Goal: Task Accomplishment & Management: Use online tool/utility

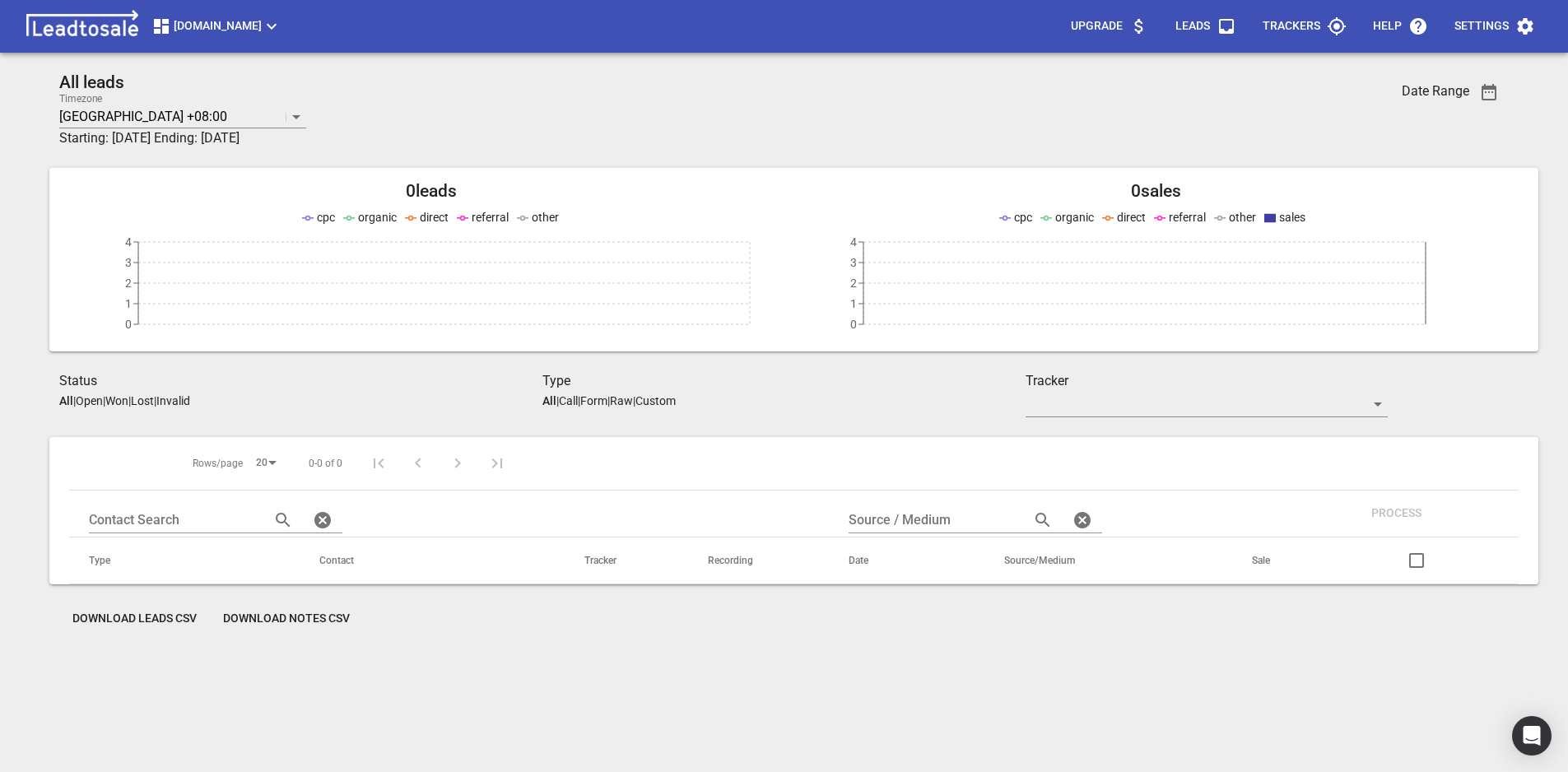
click at [282, 28] on span "[DOMAIN_NAME]" at bounding box center [217, 27] width 130 height 20
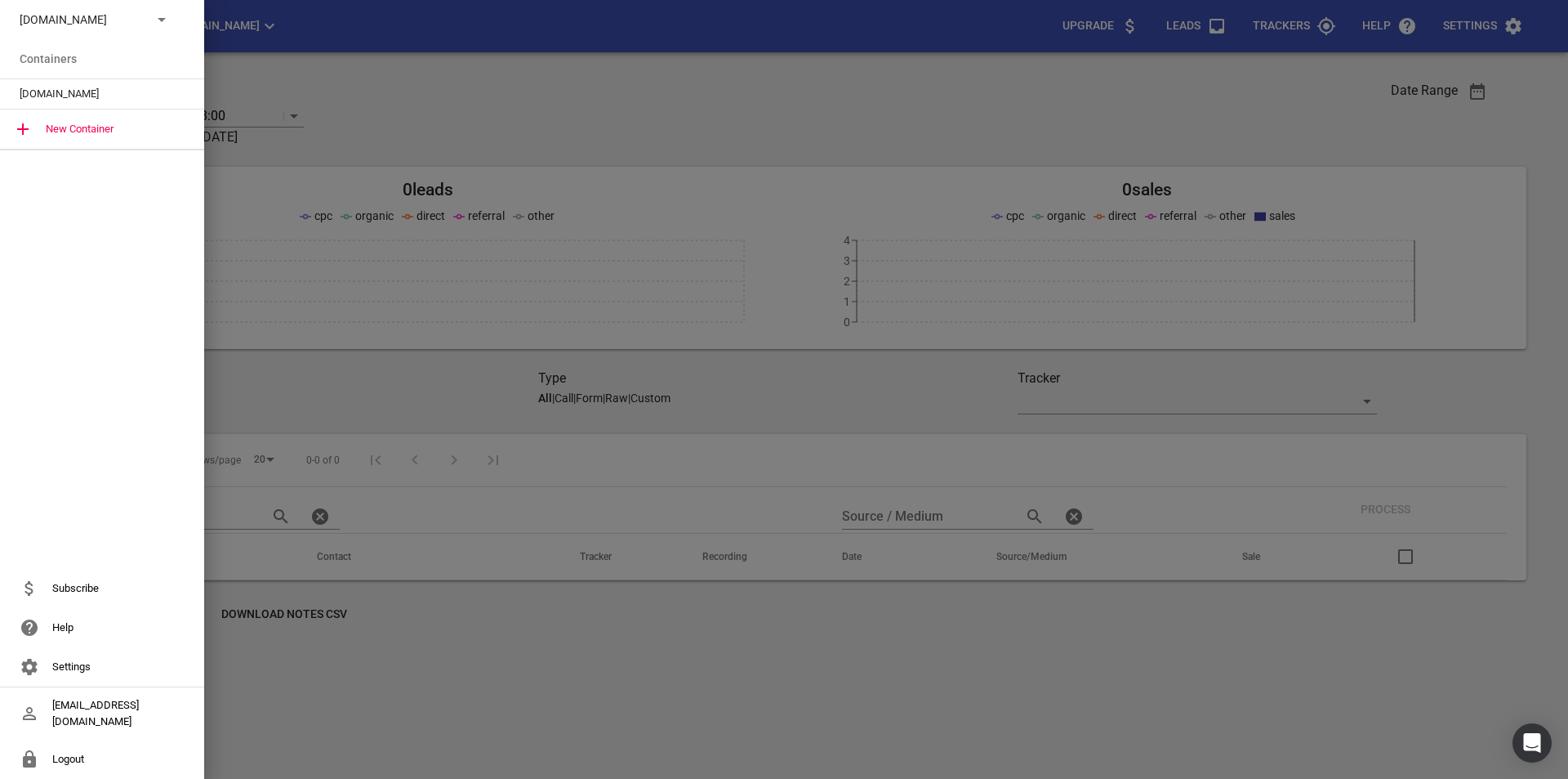
click at [122, 24] on p "areyouthefilter.co.nz" at bounding box center [79, 20] width 119 height 17
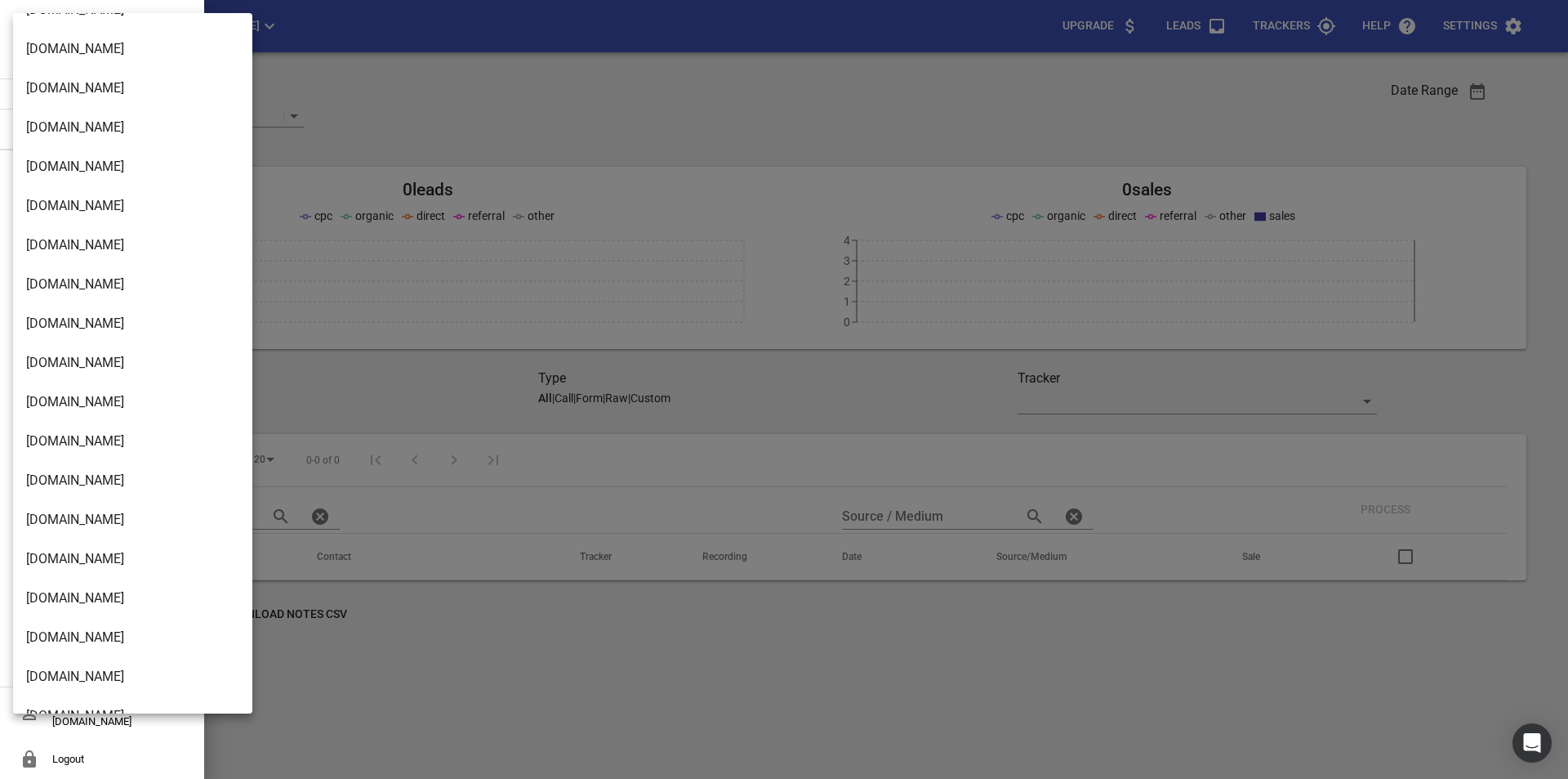
scroll to position [2686, 0]
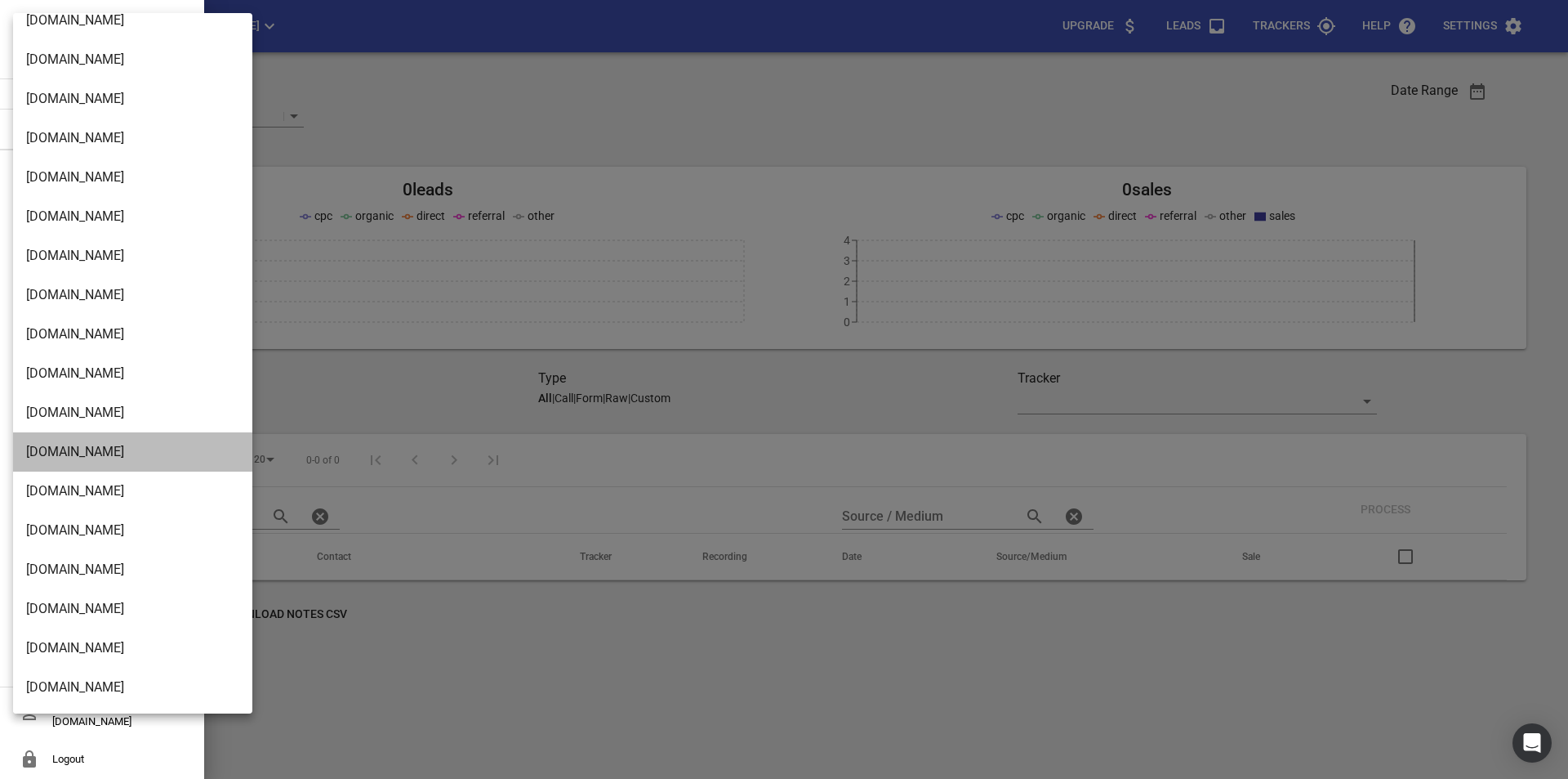
click at [115, 457] on li "Buschlfencingnelson.co.nz" at bounding box center [139, 452] width 251 height 39
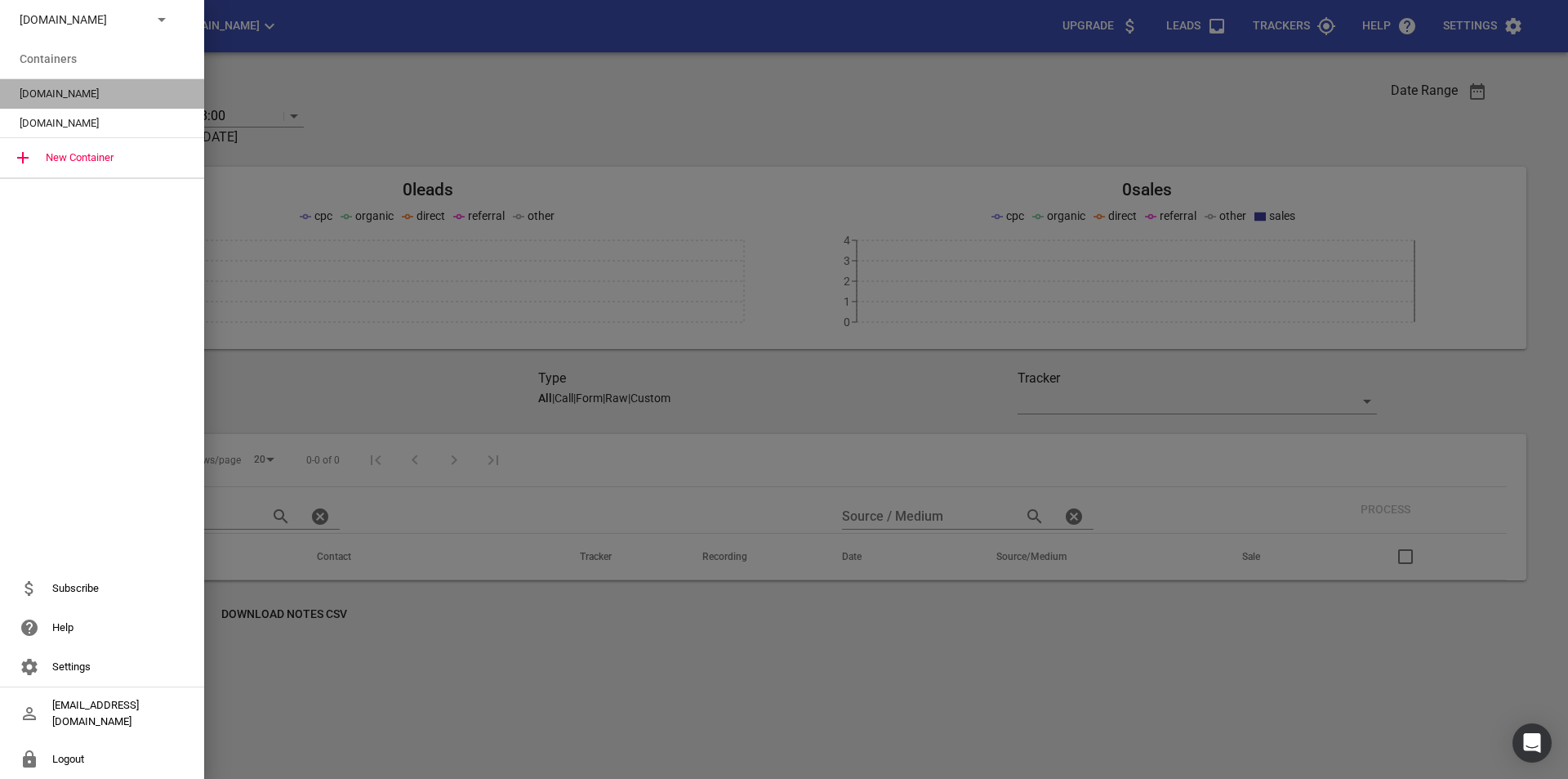
click at [85, 95] on span "[DOMAIN_NAME]" at bounding box center [96, 94] width 152 height 17
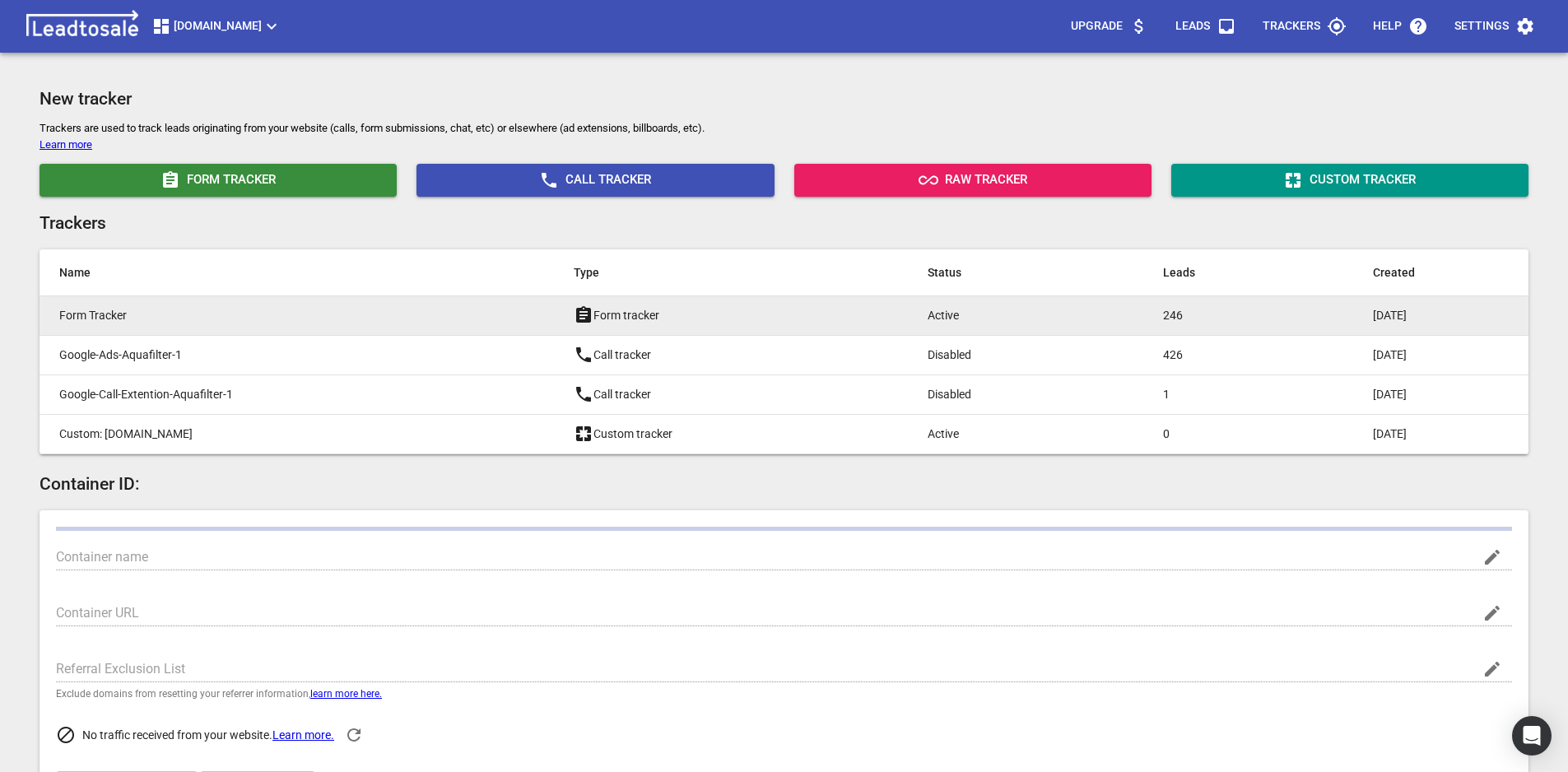
type input "areyouthefilter.co.nz"
type input "https://www.areyouthefilter.co.nz/"
type input "UA-143367177-1"
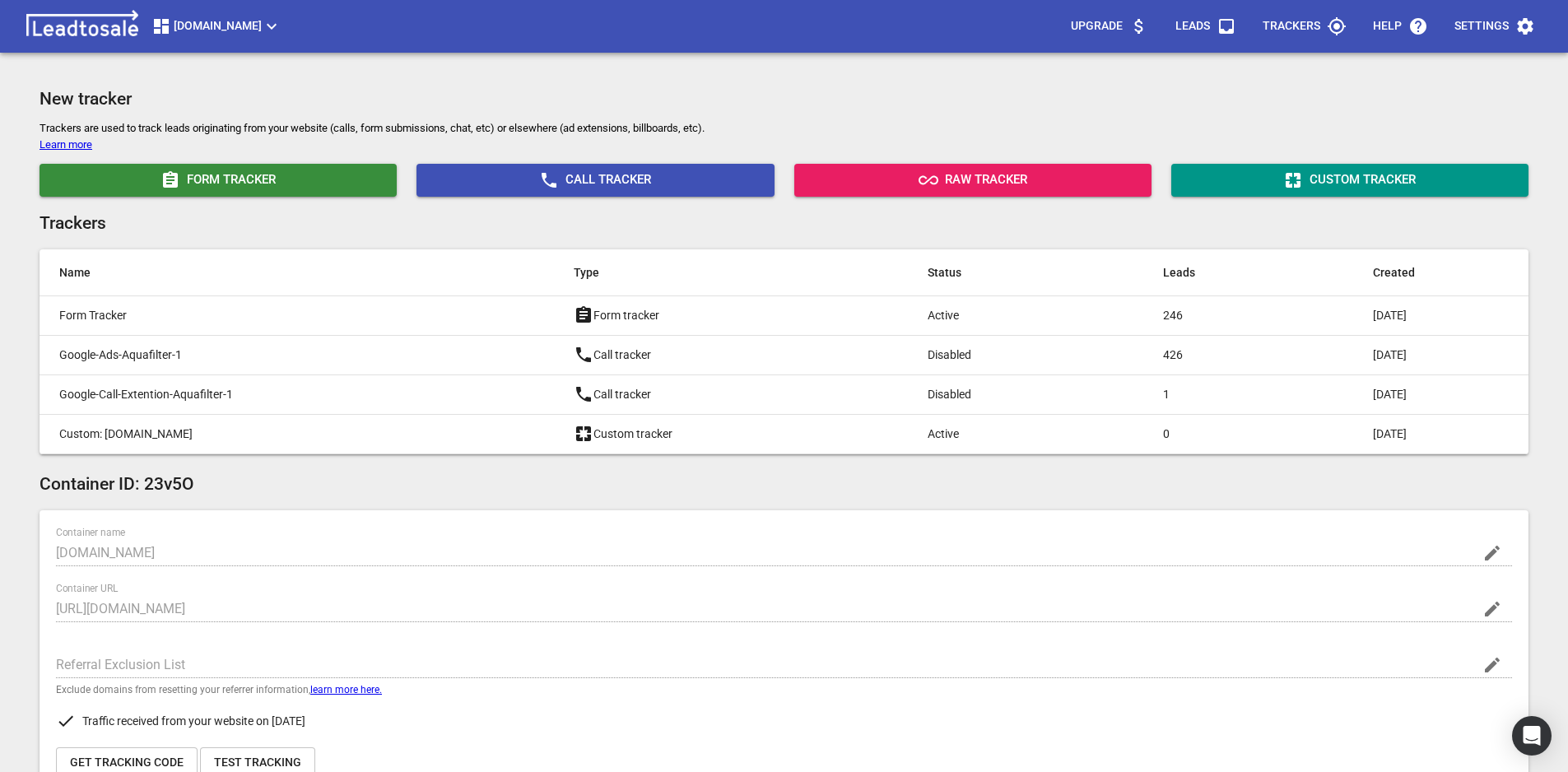
click at [237, 12] on button "areyouthefilter.co.nz" at bounding box center [217, 27] width 143 height 33
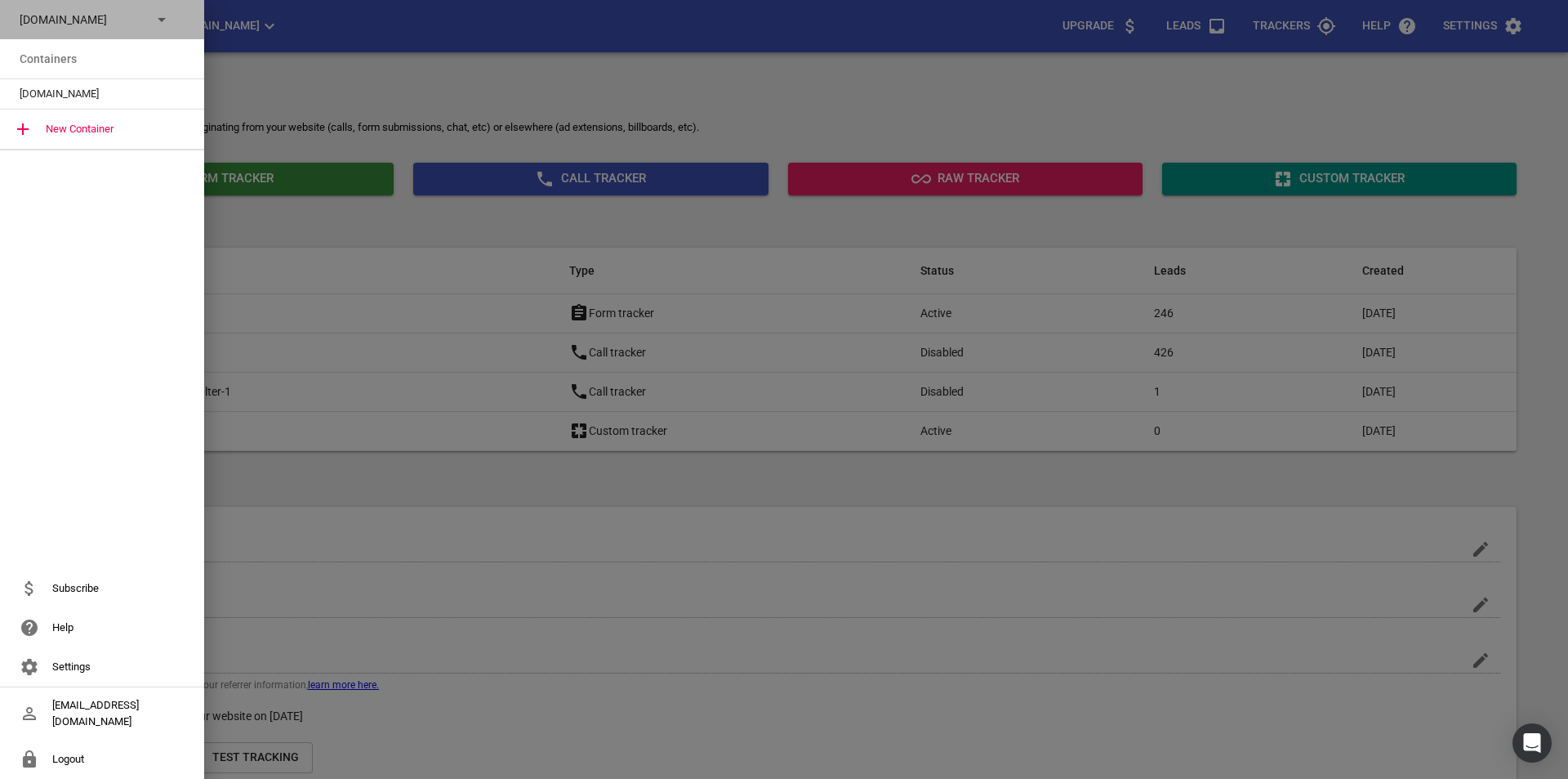
click at [78, 27] on p "areyouthefilter.co.nz" at bounding box center [79, 20] width 119 height 17
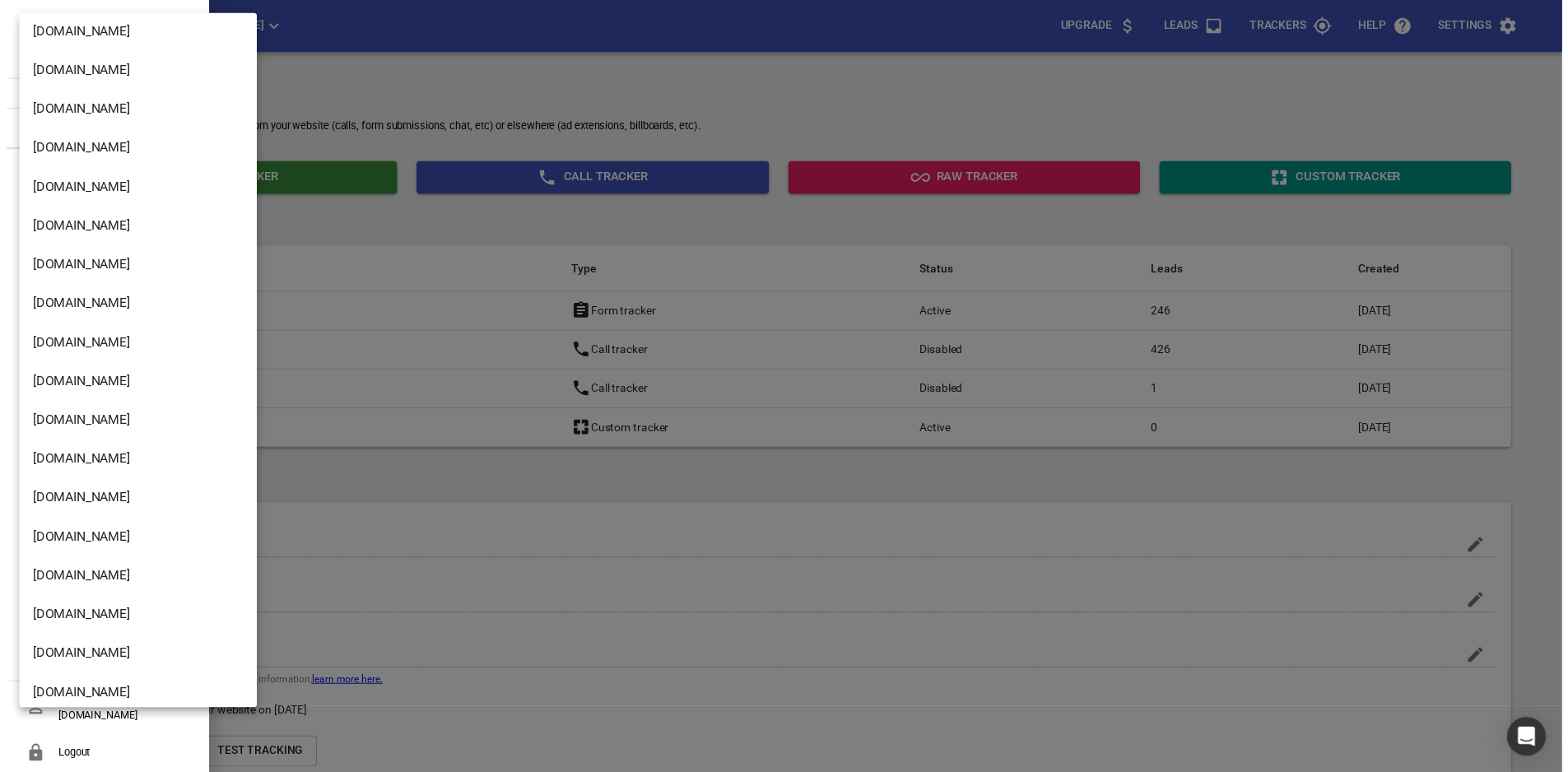
scroll to position [2622, 0]
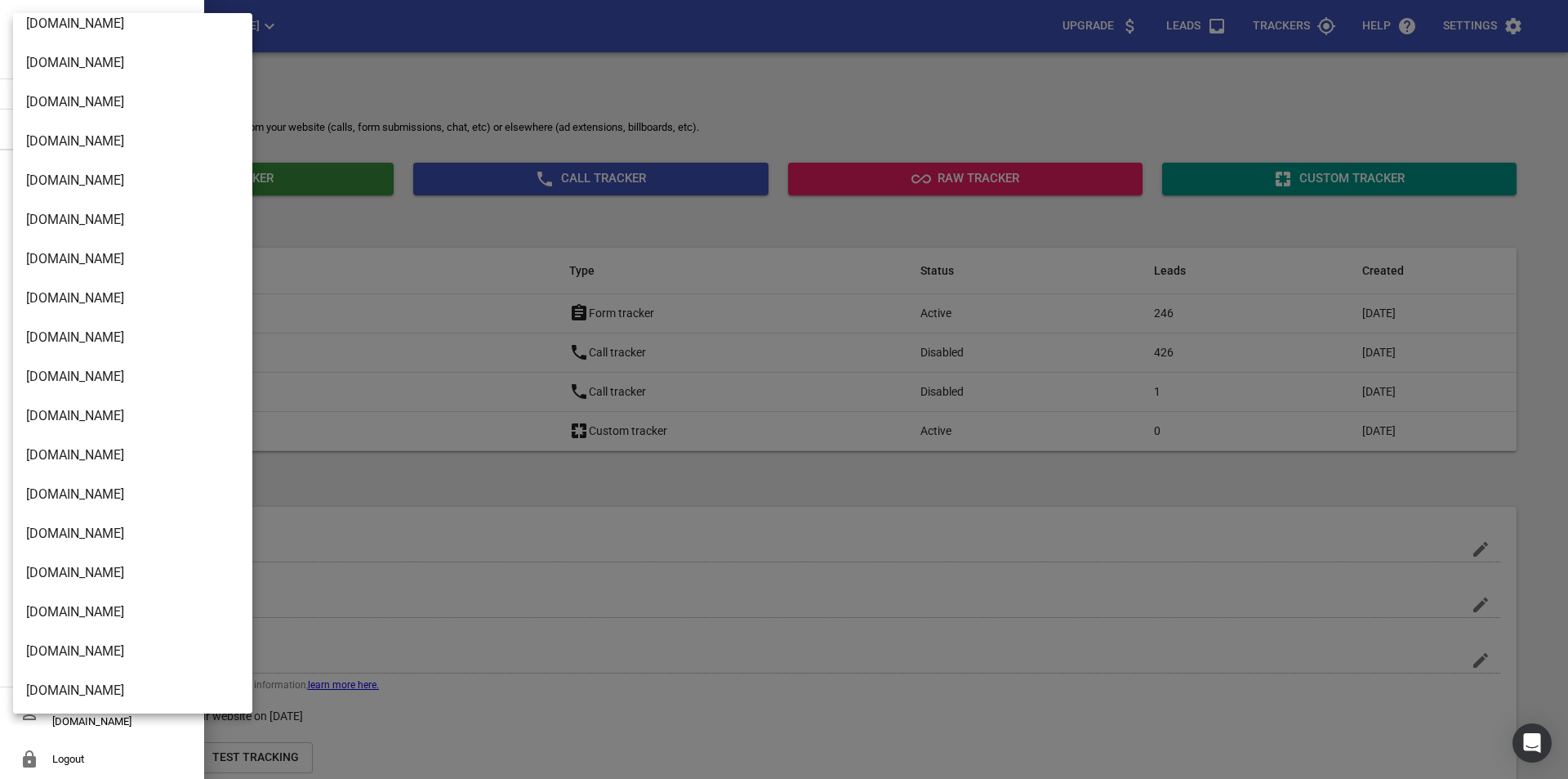
click at [122, 534] on li "Buschlfencingnelson.co.nz" at bounding box center [139, 533] width 251 height 39
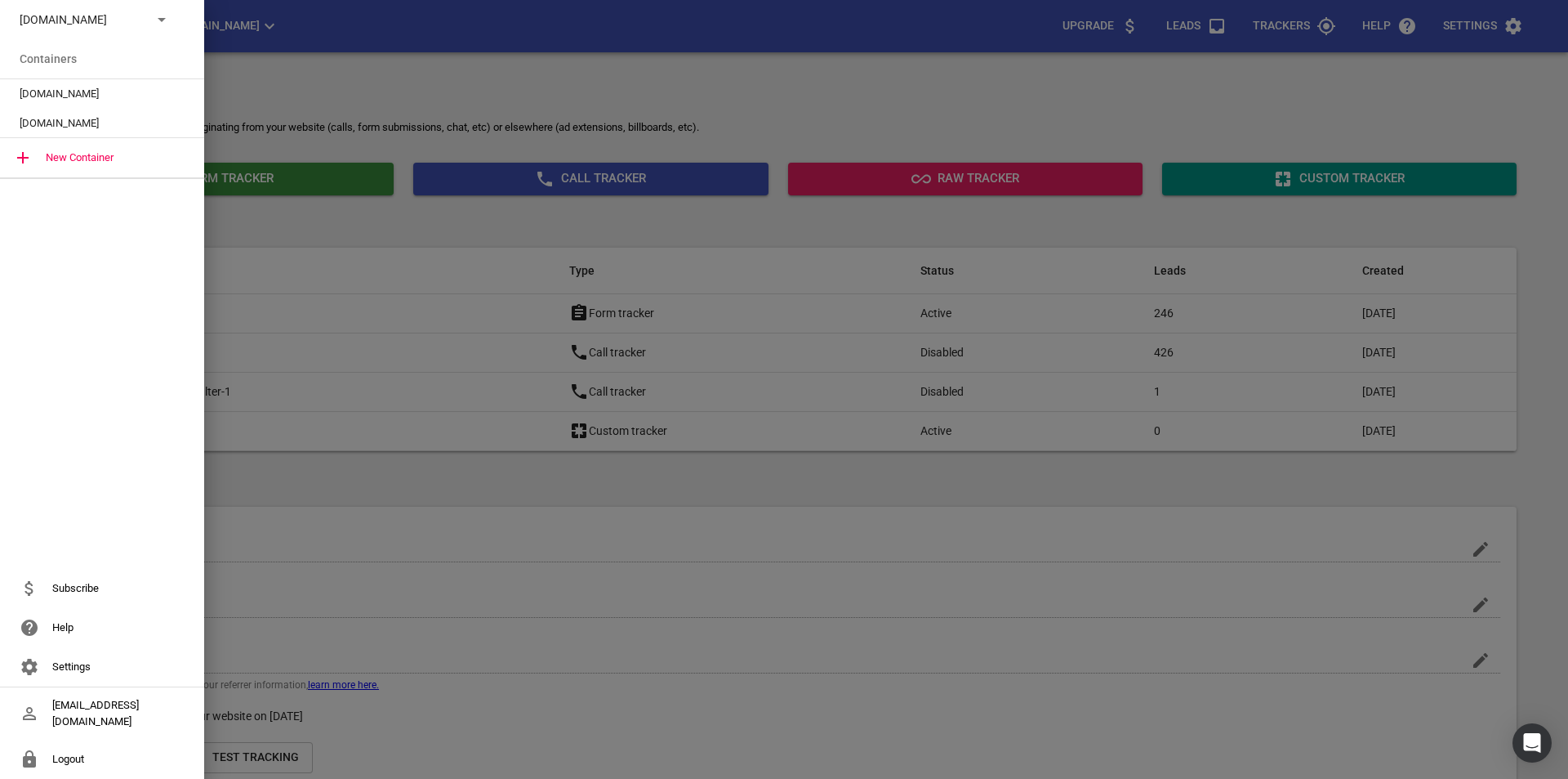
click at [112, 93] on span "[DOMAIN_NAME]" at bounding box center [96, 94] width 152 height 17
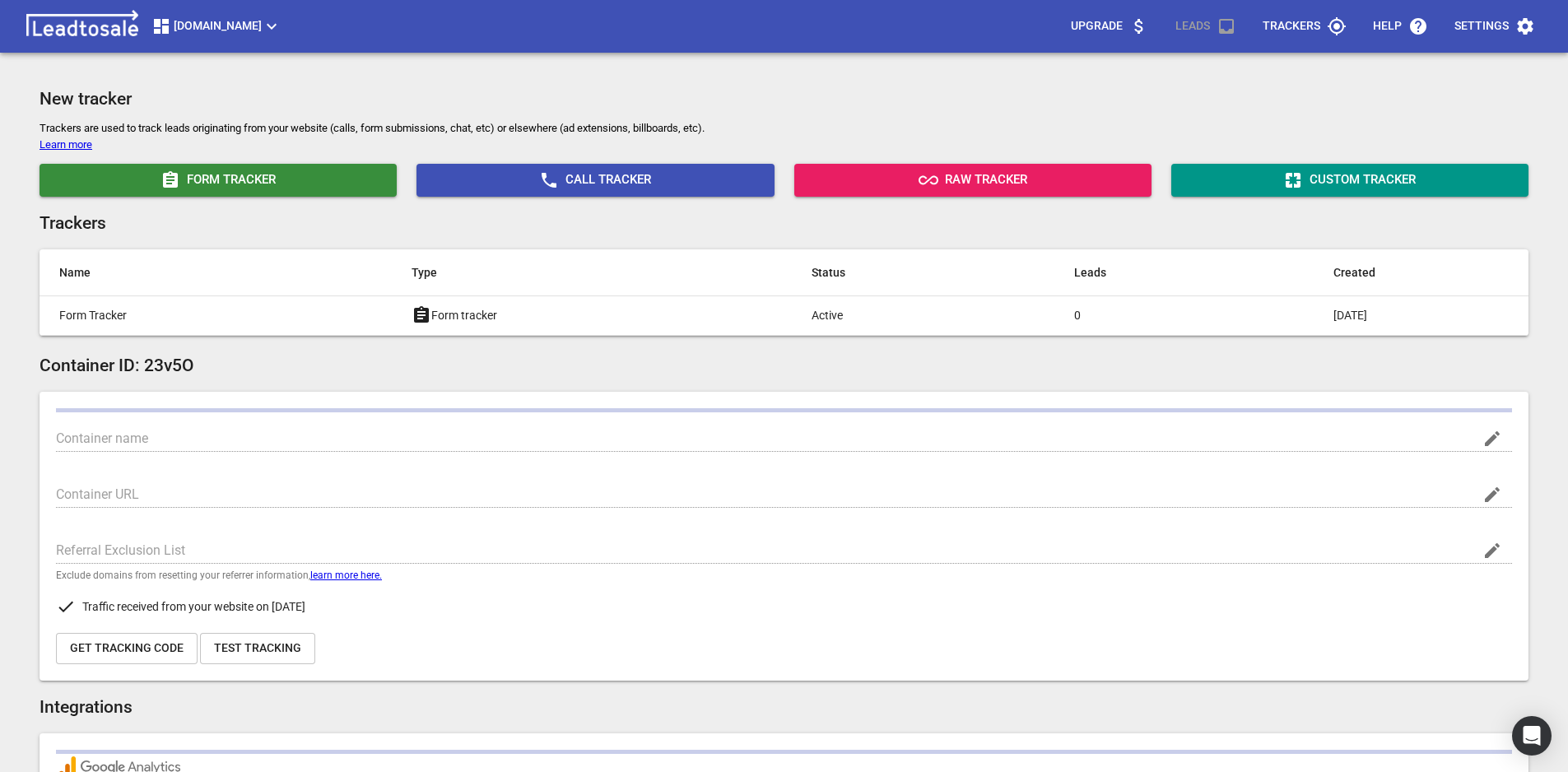
type input "[DOMAIN_NAME]"
type input "G-PC9C76S30F"
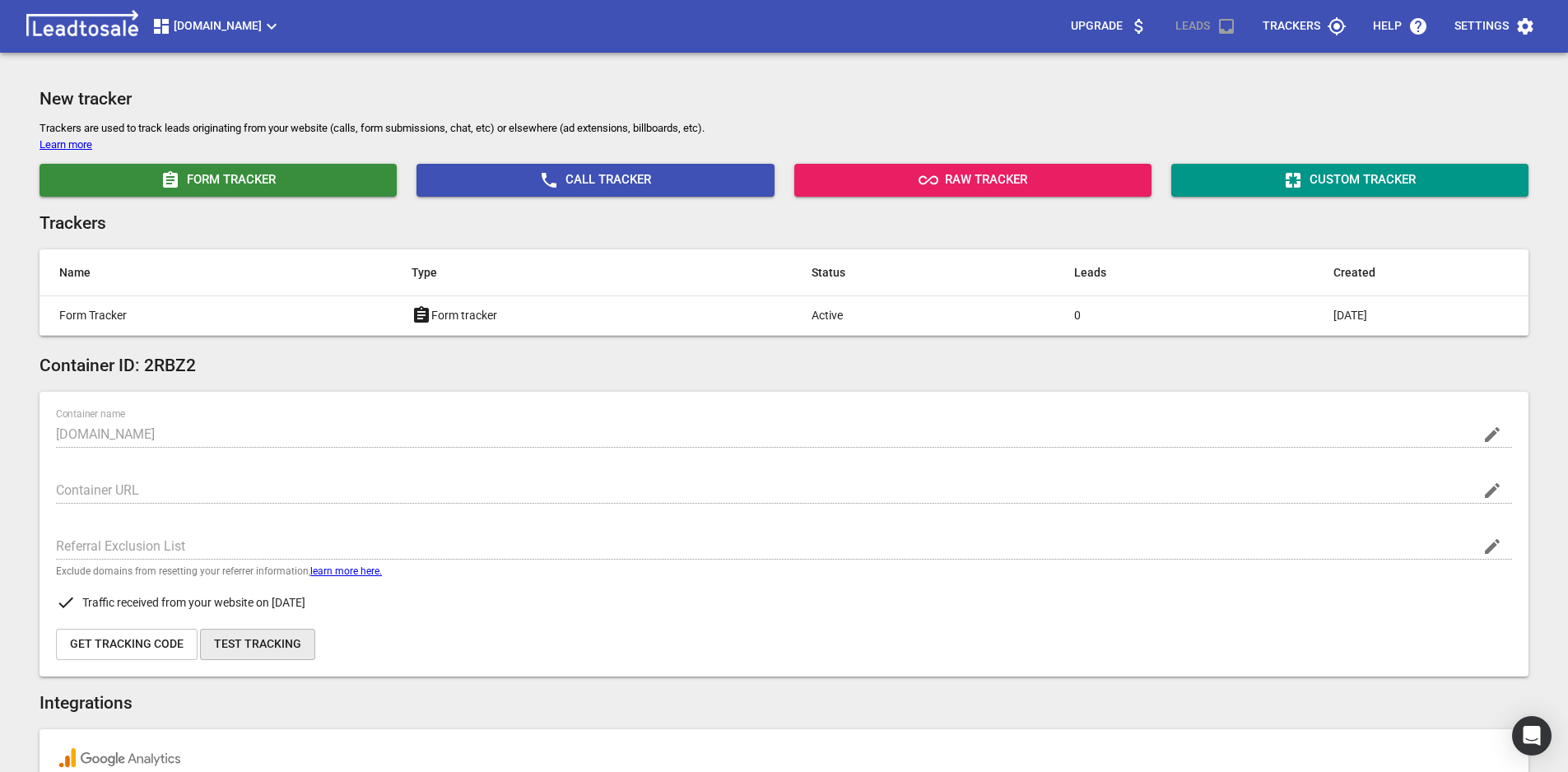
click at [257, 640] on span "Test Tracking" at bounding box center [257, 645] width 87 height 17
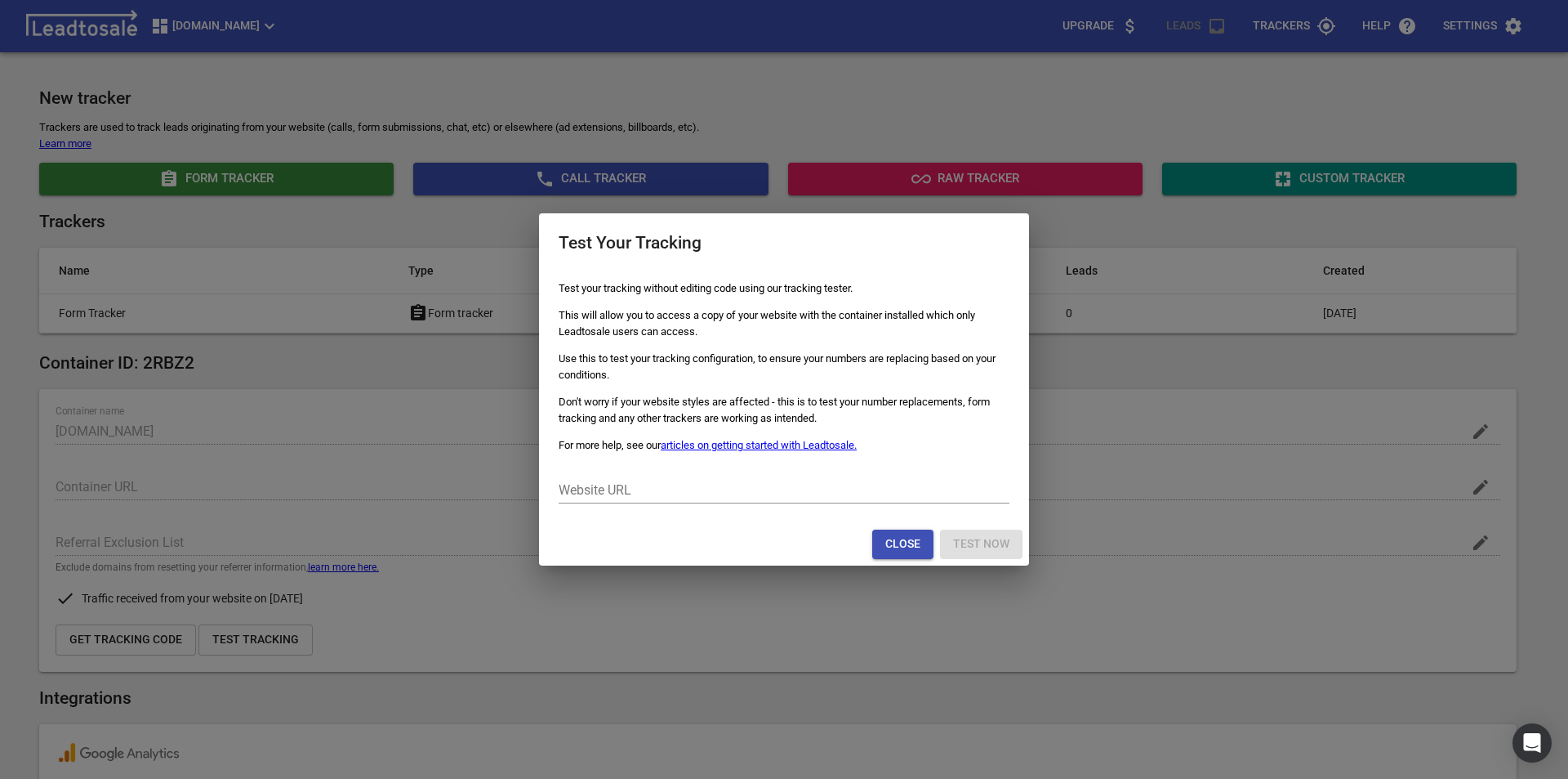
click at [879, 552] on button "Close" at bounding box center [903, 544] width 61 height 30
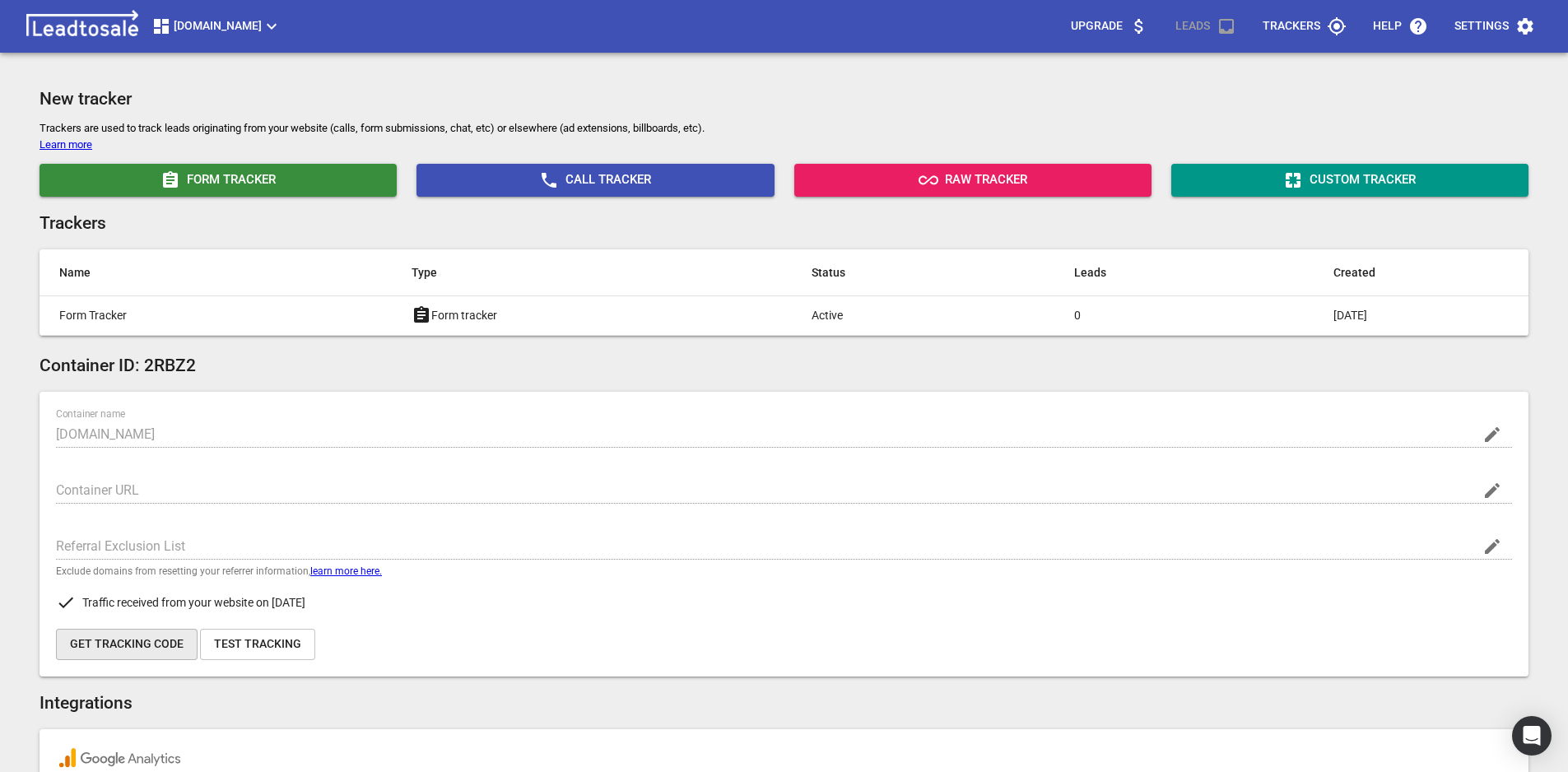
click at [146, 655] on button "Get Tracking Code" at bounding box center [127, 645] width 142 height 32
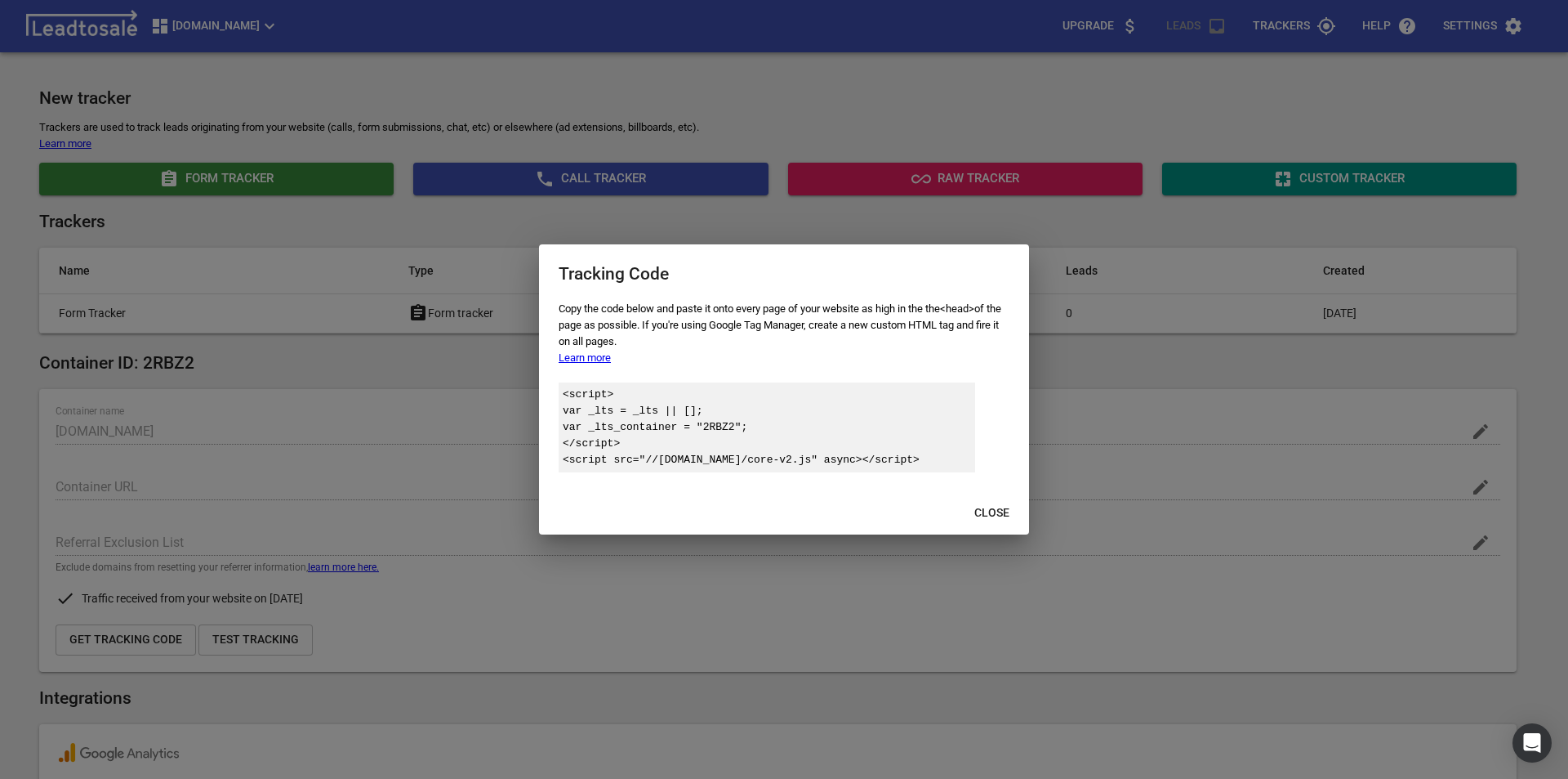
click at [989, 515] on span "Close" at bounding box center [992, 514] width 35 height 17
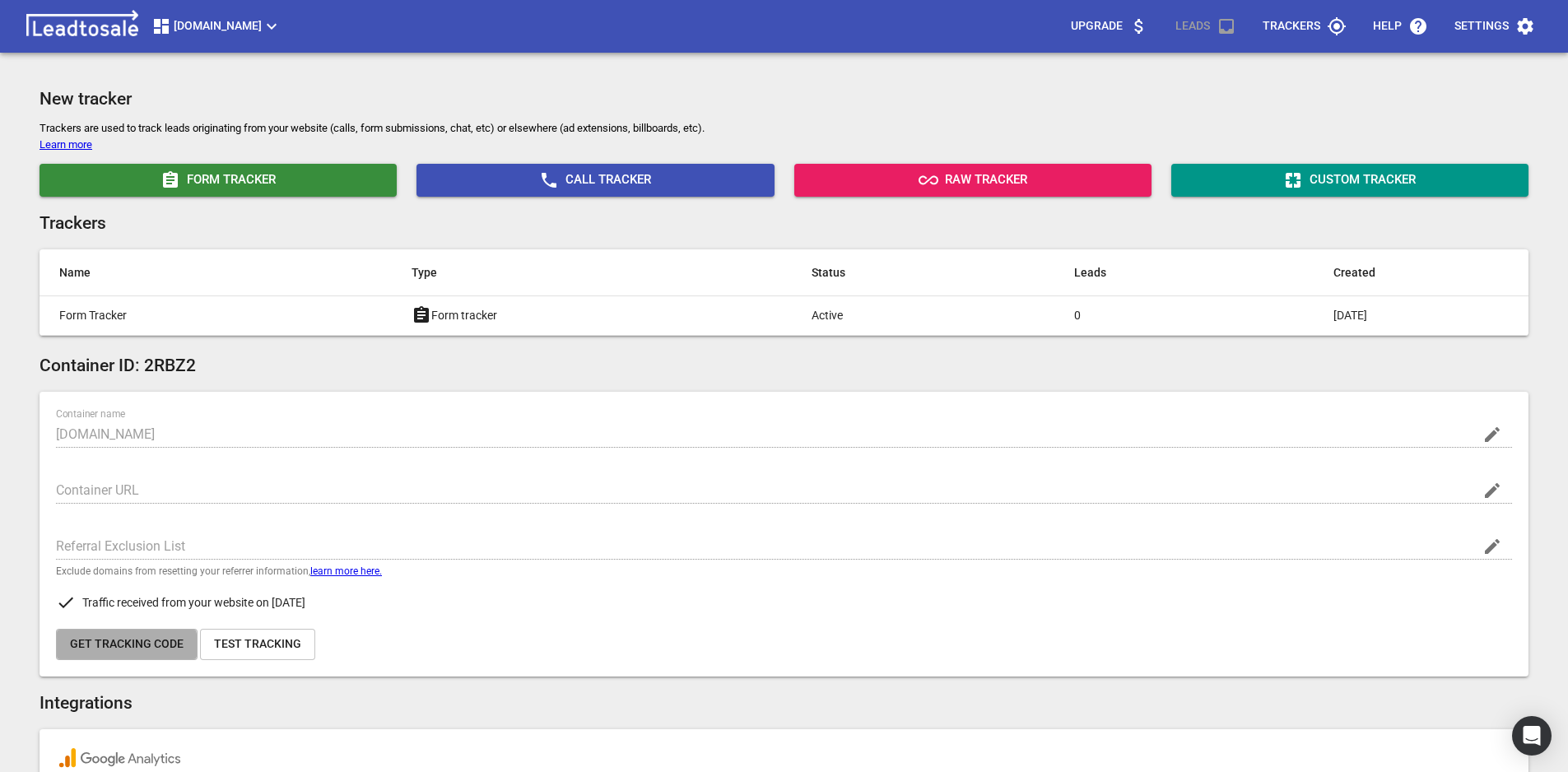
click at [122, 645] on span "Get Tracking Code" at bounding box center [127, 645] width 113 height 17
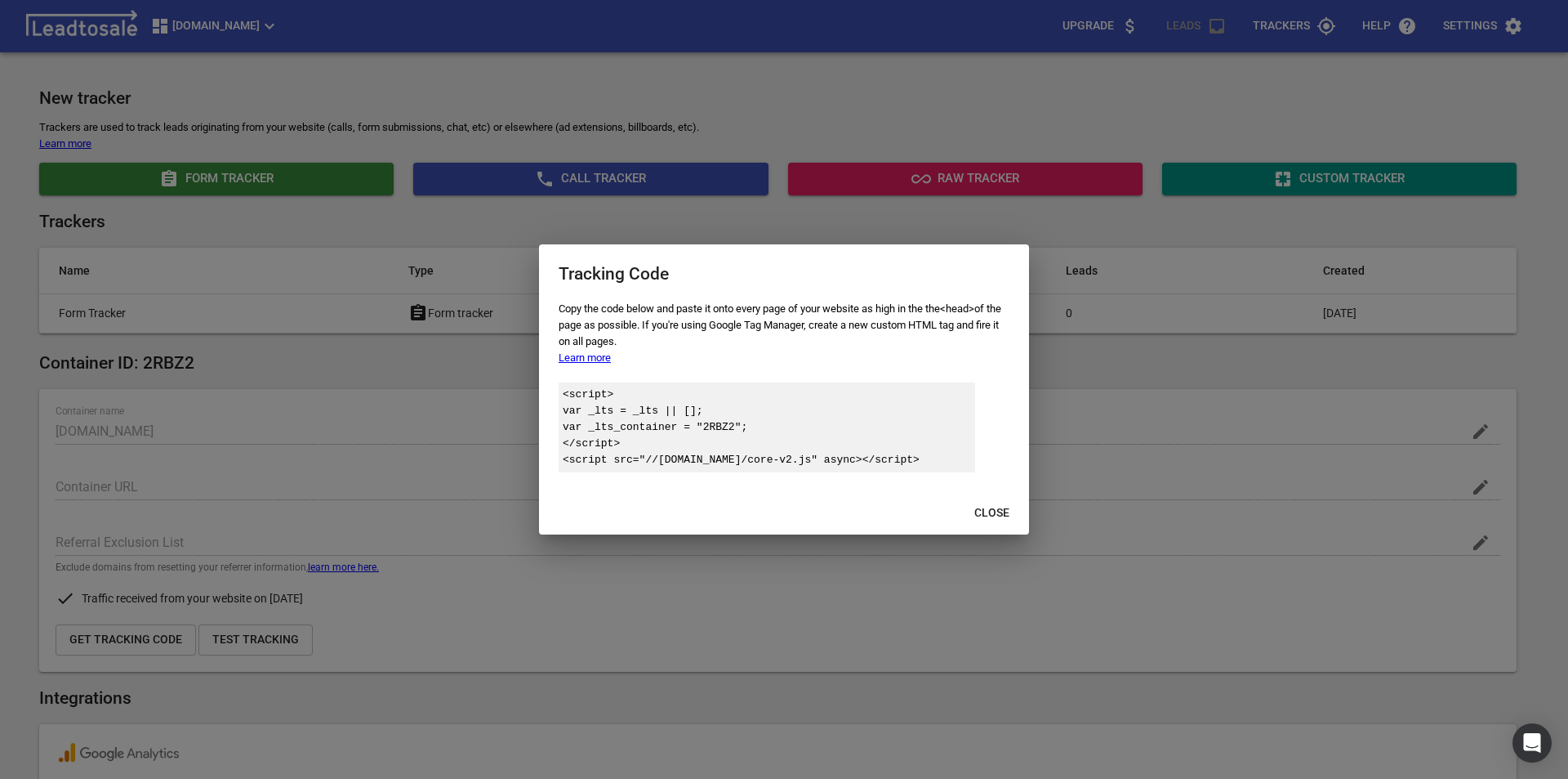
drag, startPoint x: 927, startPoint y: 460, endPoint x: 564, endPoint y: 396, distance: 368.6
click at [564, 396] on div "<script> var _lts = _lts || []; var _lts_container = " 2RBZ2 "; </script> <scri…" at bounding box center [767, 427] width 417 height 90
copy div "<script> var _lts = _lts || []; var _lts_container = " 2RBZ2 "; </script> <scri…"
click at [998, 517] on span "Close" at bounding box center [992, 514] width 35 height 17
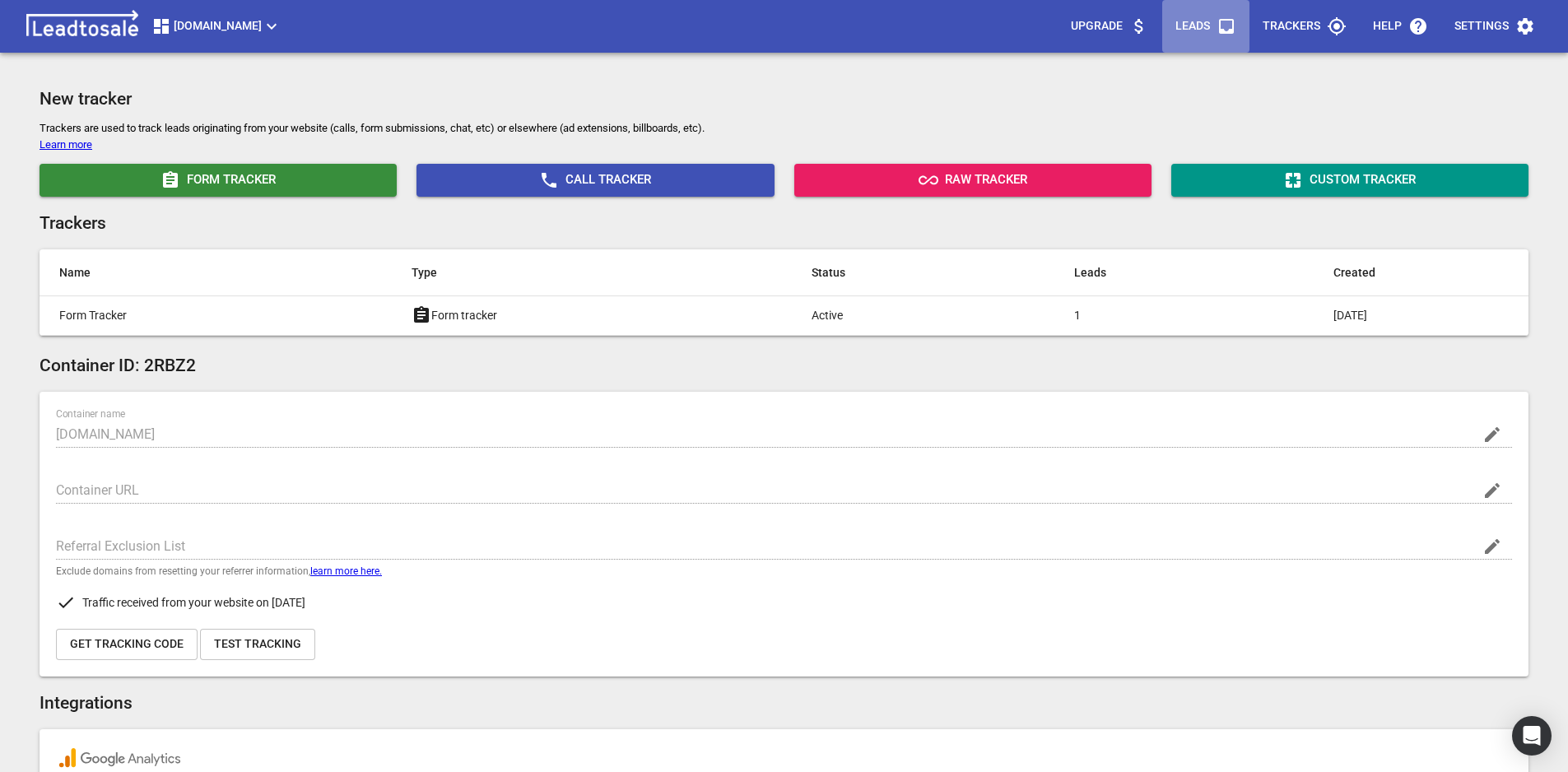
click at [1191, 15] on span "Leads" at bounding box center [1206, 26] width 61 height 39
